Goal: Obtain resource: Obtain resource

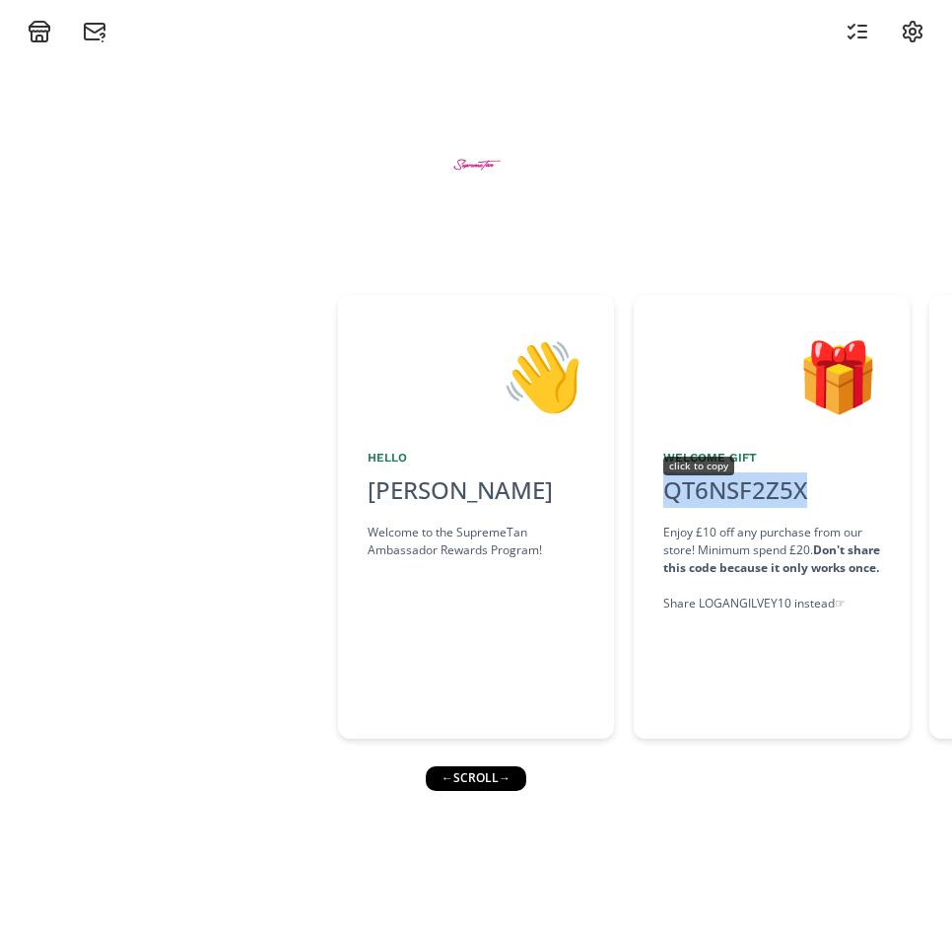
click at [784, 487] on div "QT6NSF2Z5X click to copy" at bounding box center [736, 489] width 168 height 35
click at [510, 795] on div "👋 Hello [PERSON_NAME] Welcome to the SupremeTan Ambassador Rewards Program! 🎁 W…" at bounding box center [476, 487] width 952 height 889
click at [502, 795] on div "👋 Hello [PERSON_NAME] Welcome to the SupremeTan Ambassador Rewards Program! 🎁 W…" at bounding box center [476, 487] width 952 height 889
click at [490, 777] on div "← scroll →" at bounding box center [476, 778] width 101 height 24
click at [514, 780] on div "← scroll →" at bounding box center [476, 778] width 101 height 24
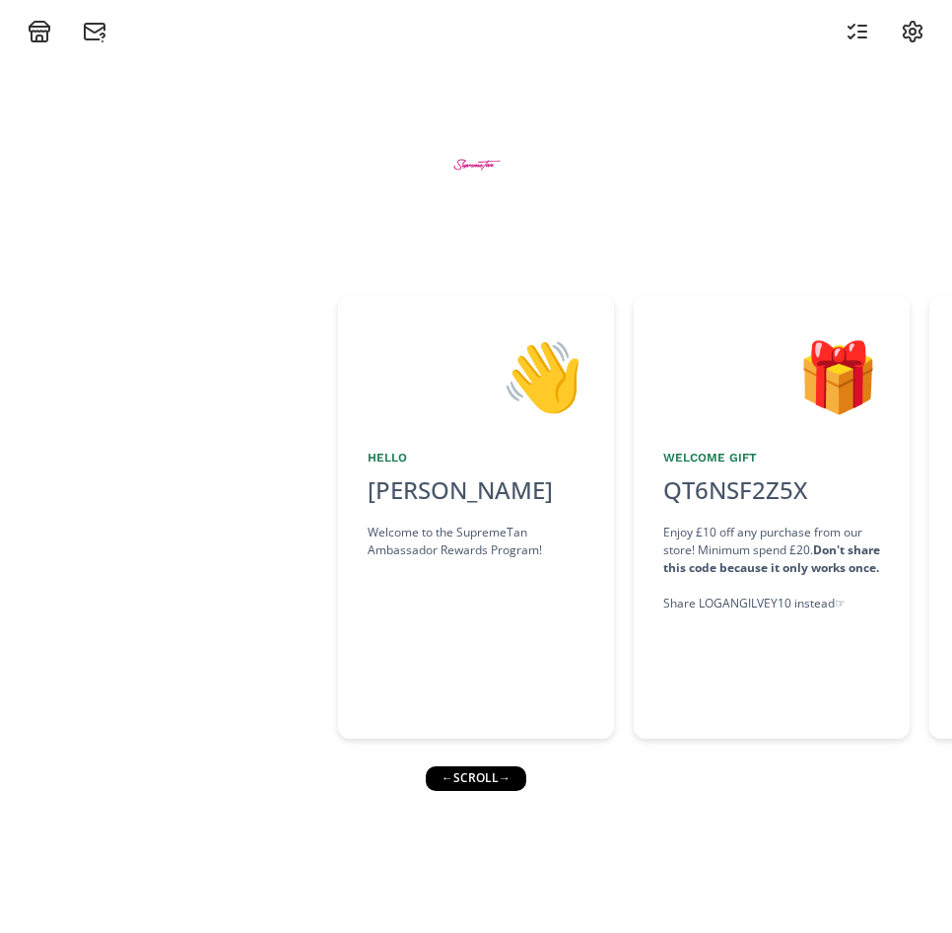
drag, startPoint x: 609, startPoint y: 766, endPoint x: 691, endPoint y: 763, distance: 81.9
drag, startPoint x: 528, startPoint y: 766, endPoint x: 579, endPoint y: 776, distance: 51.2
click at [579, 776] on div "👋 Hello [PERSON_NAME] Welcome to the SupremeTan Ambassador Rewards Program! 🎁 W…" at bounding box center [476, 487] width 952 height 889
drag, startPoint x: 579, startPoint y: 776, endPoint x: 508, endPoint y: 769, distance: 71.3
click at [508, 769] on div "← scroll →" at bounding box center [476, 778] width 101 height 24
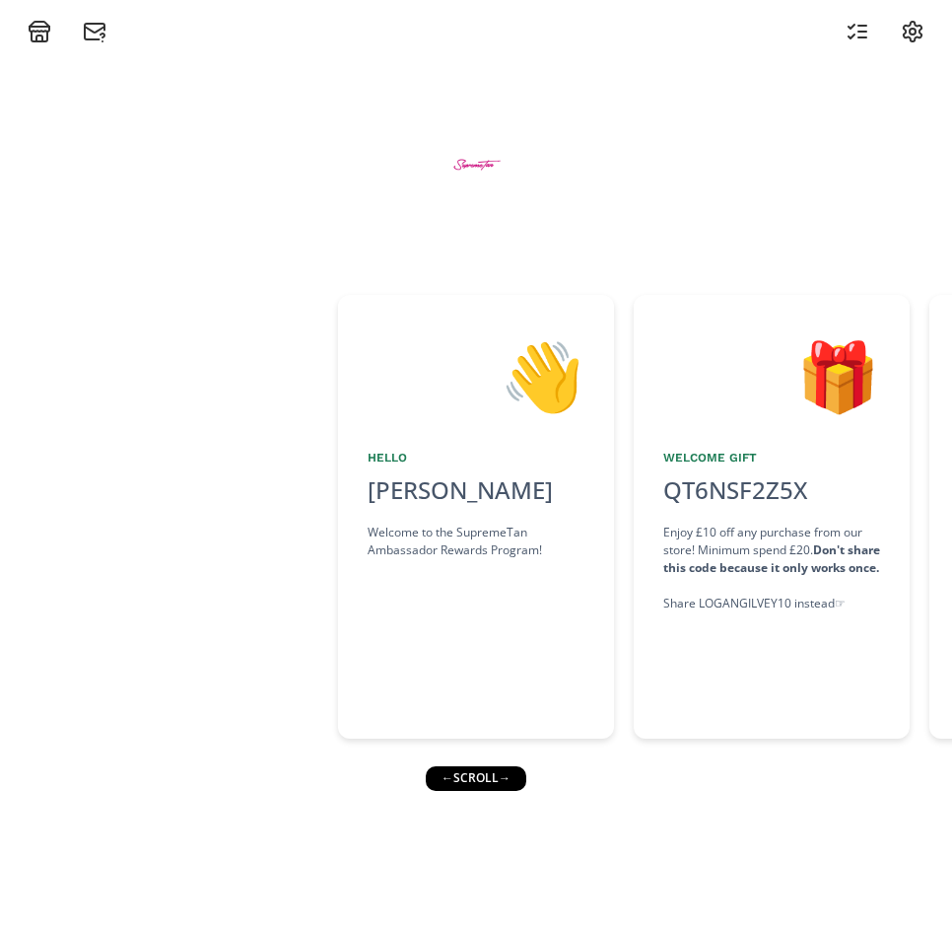
click at [456, 757] on div "👋 Hello [PERSON_NAME] Welcome to the SupremeTan Ambassador Rewards Program! 🎁 W…" at bounding box center [476, 487] width 952 height 889
drag, startPoint x: 456, startPoint y: 757, endPoint x: 512, endPoint y: 776, distance: 58.3
click at [512, 776] on div "← scroll →" at bounding box center [476, 778] width 101 height 24
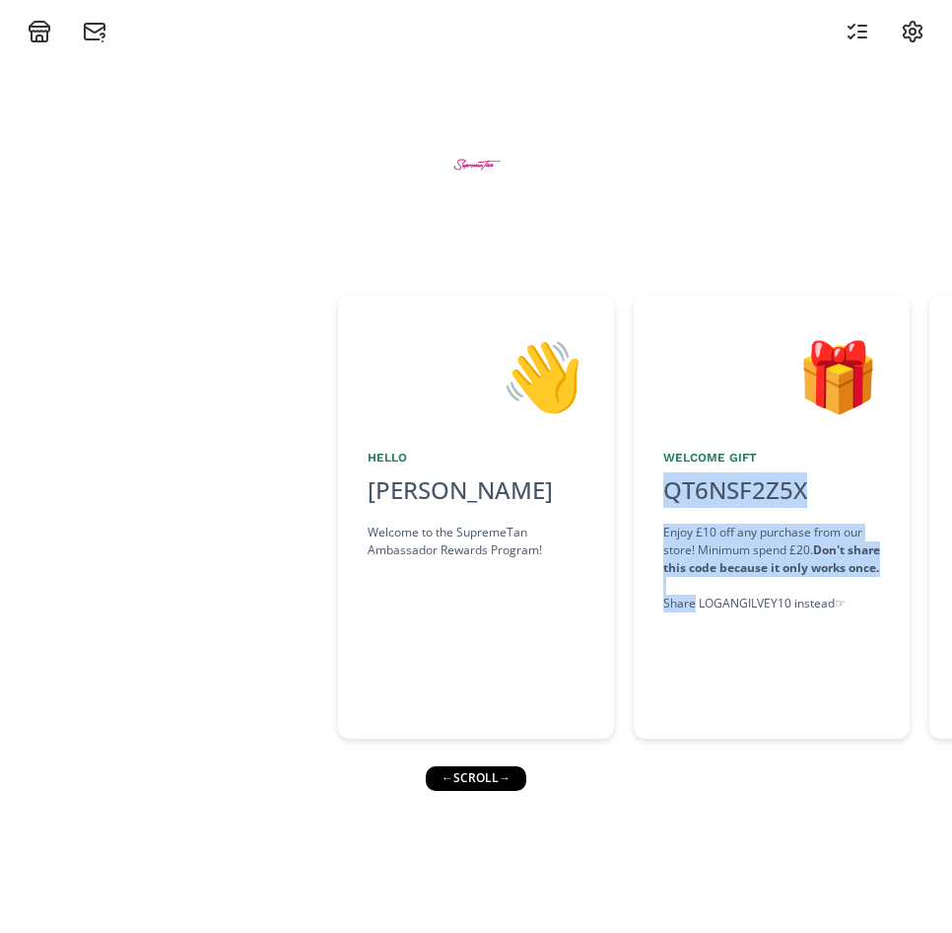
drag, startPoint x: 694, startPoint y: 775, endPoint x: 580, endPoint y: 788, distance: 115.1
click at [580, 788] on div "👋 Hello [PERSON_NAME] Welcome to the SupremeTan Ambassador Rewards Program! 🎁 W…" at bounding box center [476, 487] width 952 height 889
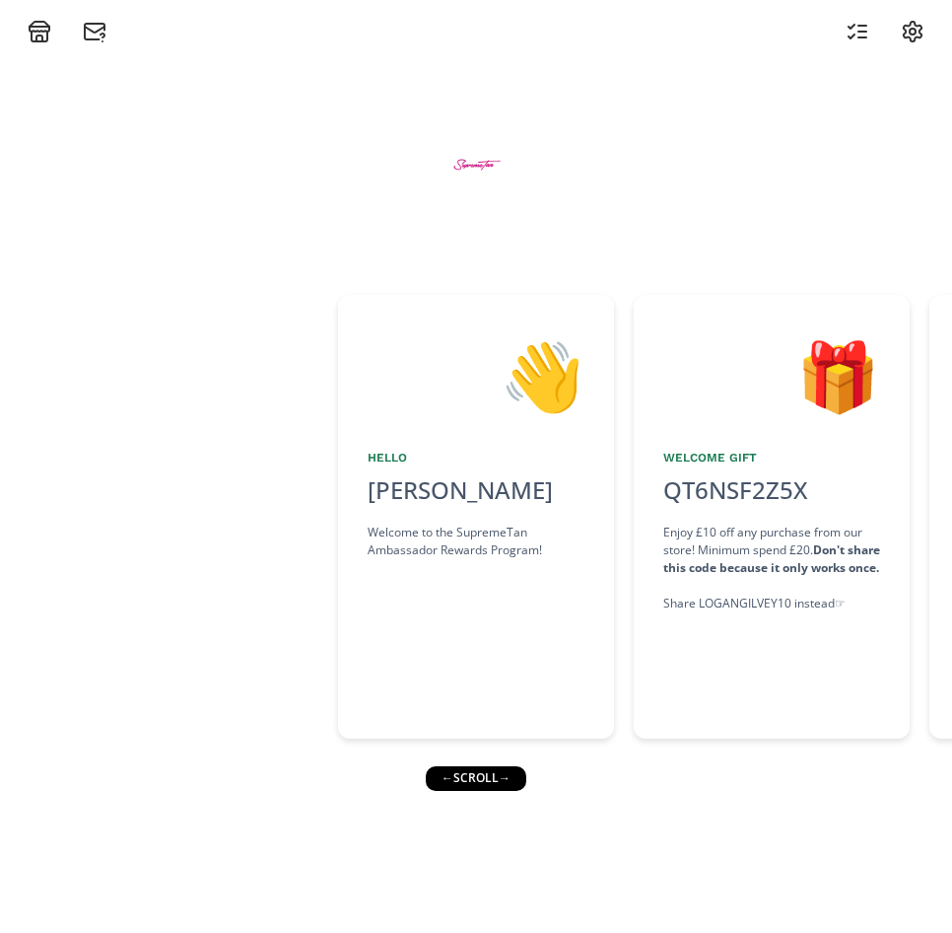
drag, startPoint x: 471, startPoint y: 780, endPoint x: 496, endPoint y: 783, distance: 24.8
click at [474, 784] on div "← scroll →" at bounding box center [476, 778] width 101 height 24
drag, startPoint x: 508, startPoint y: 780, endPoint x: 558, endPoint y: 774, distance: 50.6
click at [558, 774] on div "👋 Hello [PERSON_NAME] Welcome to the SupremeTan Ambassador Rewards Program! 🎁 W…" at bounding box center [476, 487] width 952 height 889
drag, startPoint x: 558, startPoint y: 774, endPoint x: 517, endPoint y: 779, distance: 41.7
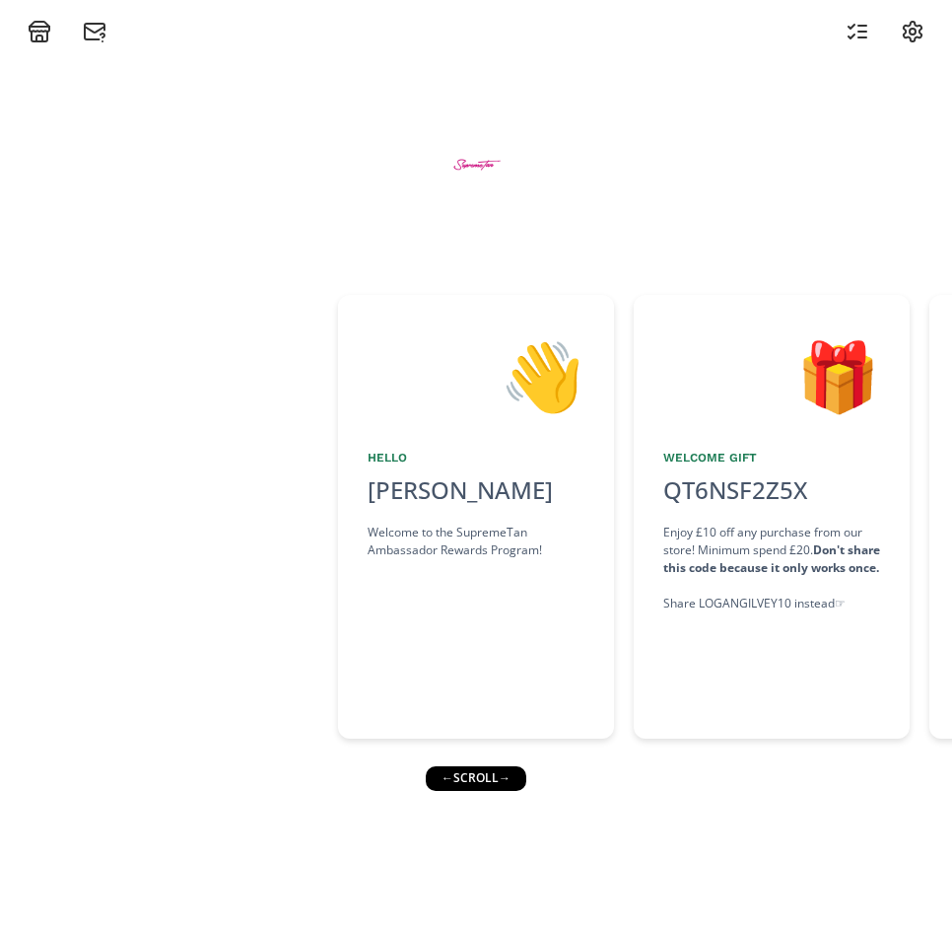
click at [559, 774] on div "👋 Hello [PERSON_NAME] Welcome to the SupremeTan Ambassador Rewards Program! 🎁 W…" at bounding box center [476, 487] width 952 height 889
drag, startPoint x: 498, startPoint y: 779, endPoint x: 468, endPoint y: 782, distance: 29.7
click at [468, 782] on div "← scroll →" at bounding box center [476, 778] width 101 height 24
drag, startPoint x: 468, startPoint y: 782, endPoint x: 457, endPoint y: 785, distance: 11.2
click at [457, 785] on div "← scroll →" at bounding box center [476, 778] width 101 height 24
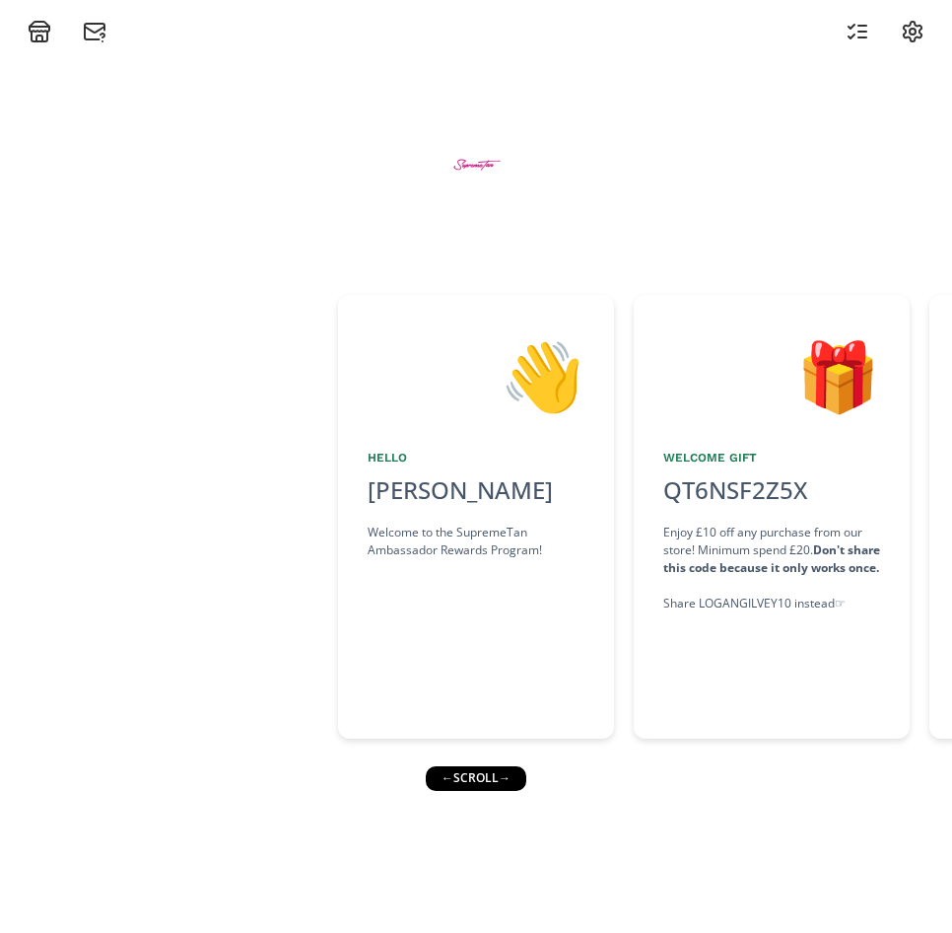
click at [448, 782] on div "← scroll →" at bounding box center [476, 778] width 101 height 24
drag, startPoint x: 448, startPoint y: 782, endPoint x: 500, endPoint y: 777, distance: 52.5
drag, startPoint x: 500, startPoint y: 777, endPoint x: 522, endPoint y: 785, distance: 23.1
drag, startPoint x: 522, startPoint y: 785, endPoint x: 485, endPoint y: 782, distance: 36.6
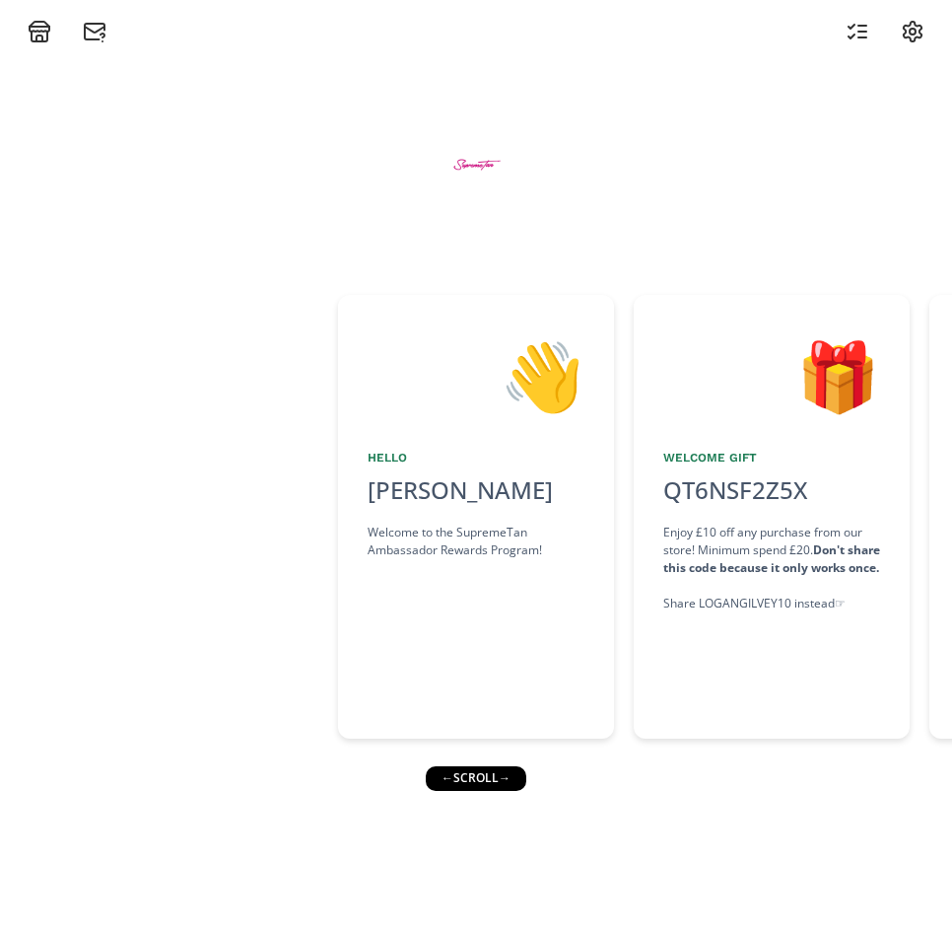
click at [485, 782] on div "← scroll →" at bounding box center [476, 778] width 101 height 24
click at [483, 779] on div "← scroll →" at bounding box center [476, 778] width 101 height 24
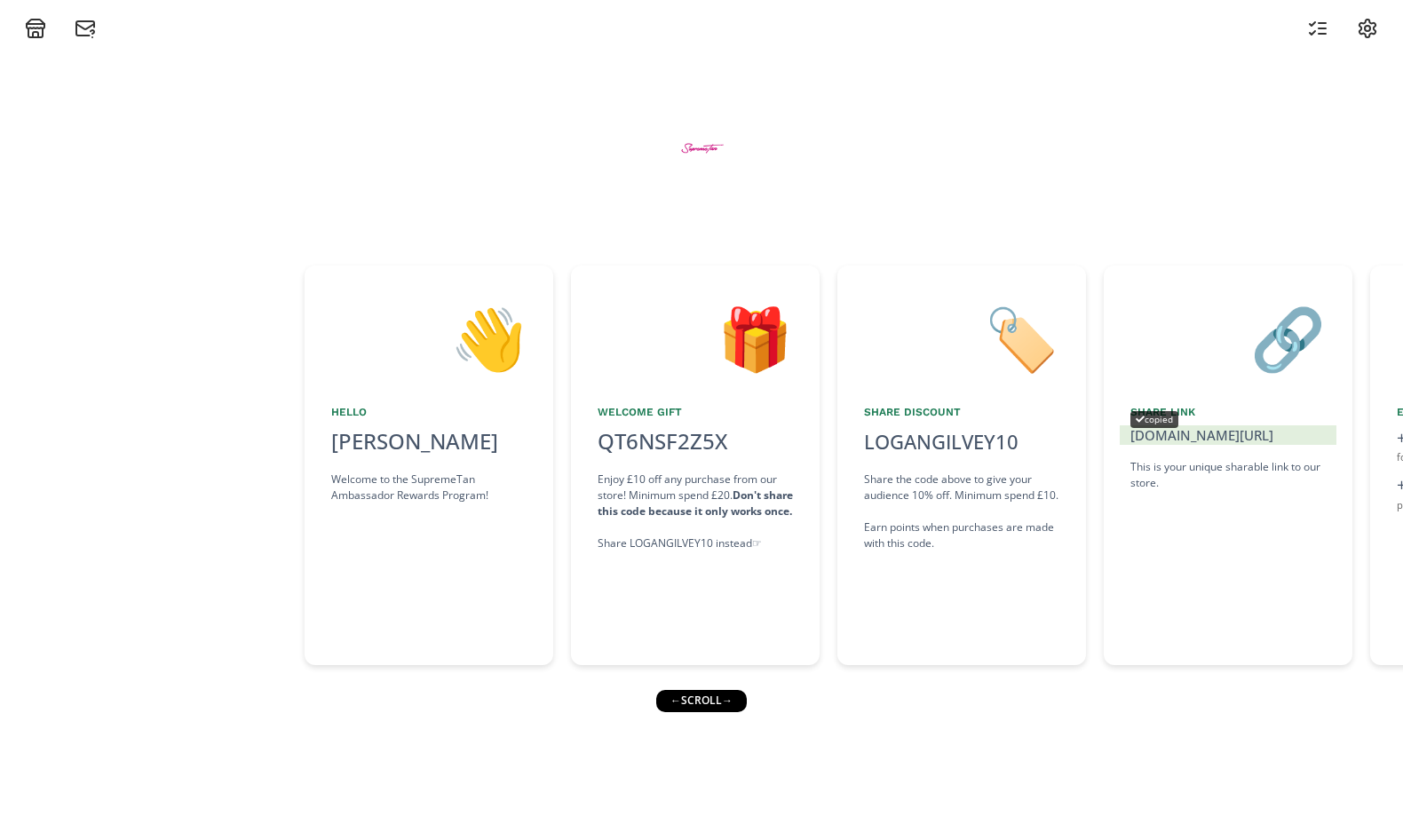
click at [856, 443] on div "[DOMAIN_NAME][URL]" at bounding box center [1227, 435] width 195 height 21
copy div "[DOMAIN_NAME][URL]"
click at [711, 444] on div "QT6NSF2Z5X click to copy" at bounding box center [663, 440] width 151 height 32
copy div "QT6NSF2Z5X"
